Goal: Task Accomplishment & Management: Manage account settings

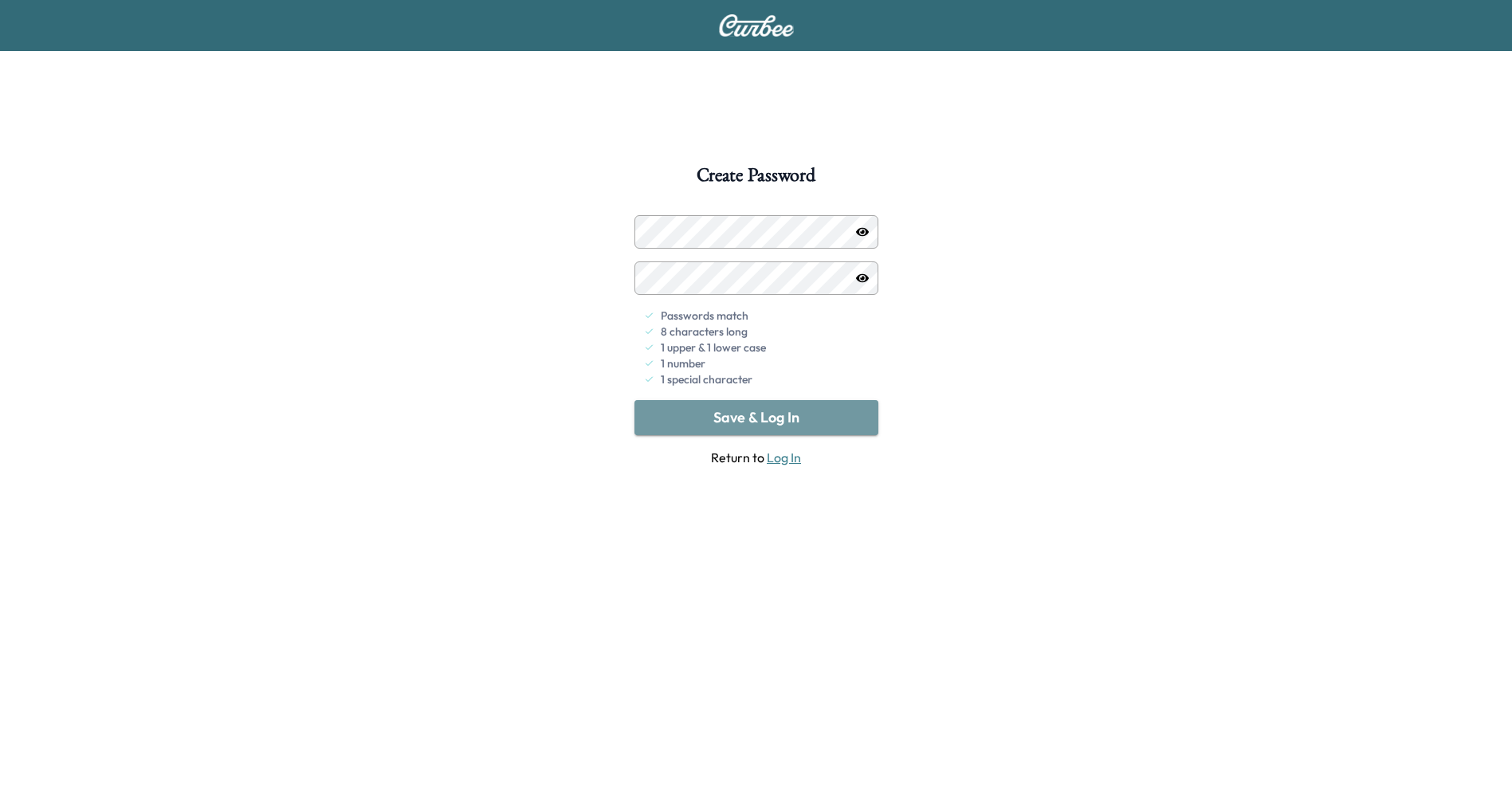
click at [758, 426] on button "Save & Log In" at bounding box center [756, 418] width 244 height 35
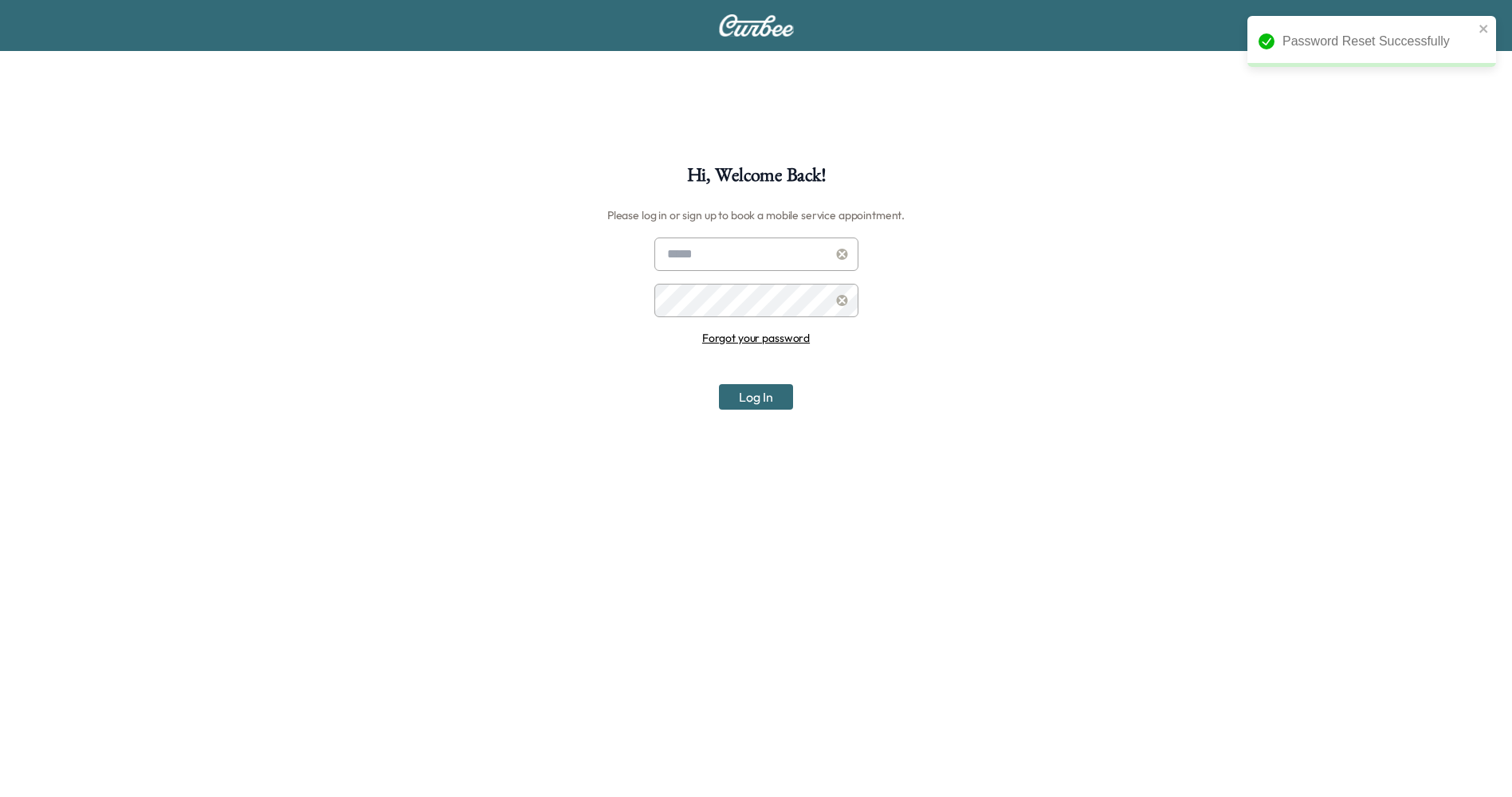
click at [722, 246] on input "text" at bounding box center [756, 254] width 204 height 34
type input "**********"
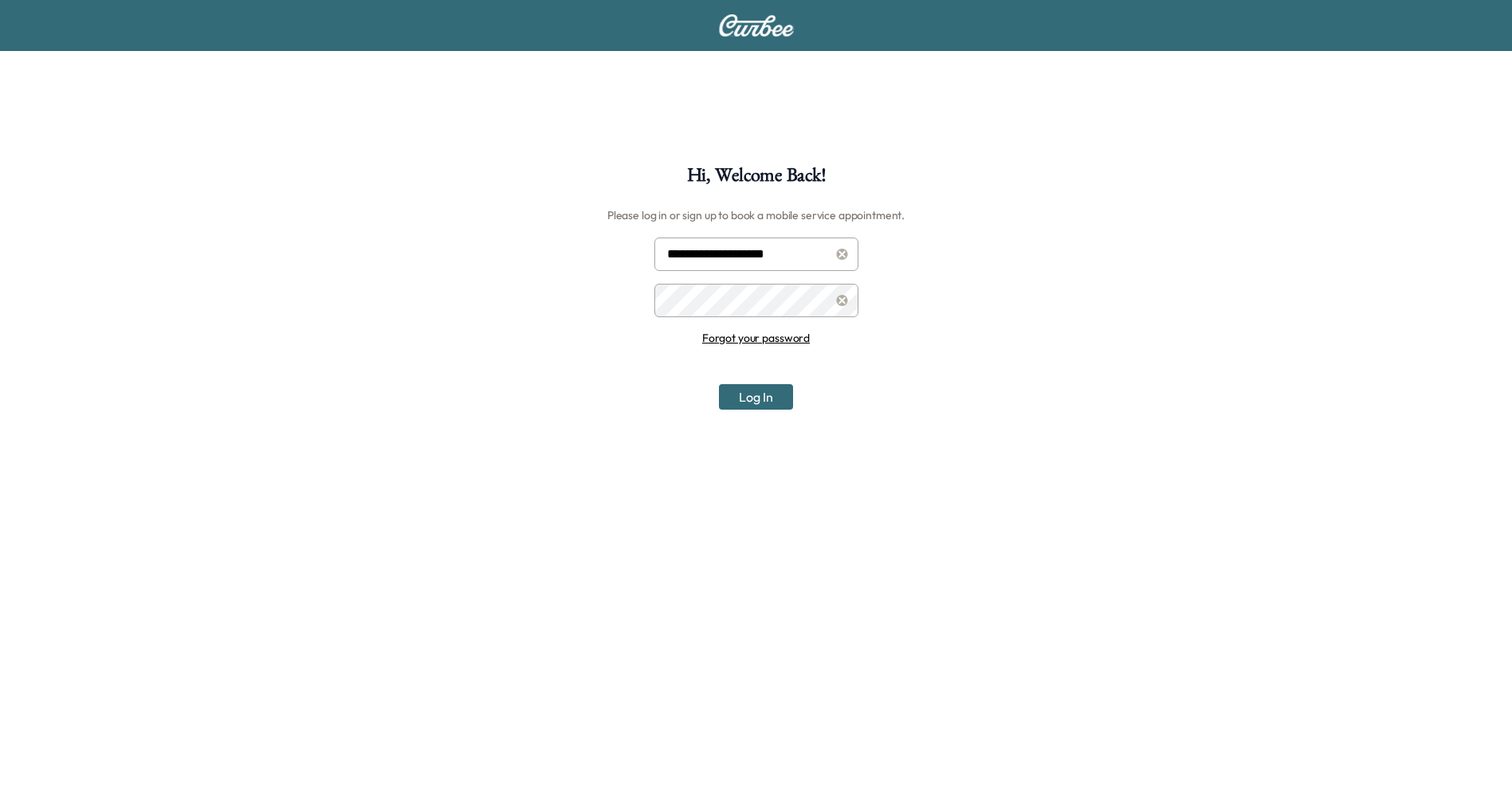
click at [762, 395] on button "Log In" at bounding box center [756, 396] width 74 height 26
